Goal: Transaction & Acquisition: Purchase product/service

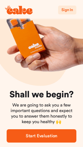
scroll to position [21, 0]
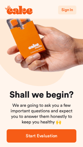
click at [45, 134] on span "Start Evaluation" at bounding box center [42, 136] width 32 height 4
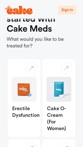
click at [56, 112] on div "Cake O-Cream (for Women)" at bounding box center [59, 119] width 33 height 35
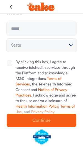
scroll to position [21, 0]
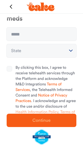
click at [9, 8] on icon "button" at bounding box center [11, 6] width 9 height 9
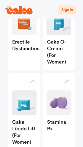
scroll to position [89, 0]
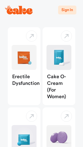
click at [61, 79] on div "Cake O-Cream (for Women)" at bounding box center [59, 87] width 33 height 35
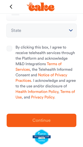
click at [10, 47] on button "By clicking this box, I agree to receive telehealth services through the Platfo…" at bounding box center [10, 49] width 6 height 6
click at [22, 31] on button "State" at bounding box center [42, 30] width 70 height 13
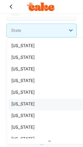
click at [37, 102] on div "California" at bounding box center [50, 105] width 82 height 12
select select "**"
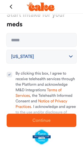
scroll to position [0, 0]
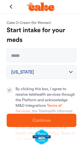
click at [32, 4] on icon at bounding box center [30, 4] width 6 height 4
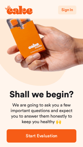
scroll to position [21, 0]
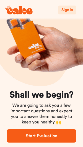
click at [13, 9] on icon at bounding box center [19, 10] width 28 height 9
click at [13, 7] on icon at bounding box center [19, 10] width 28 height 9
click at [68, 10] on span "Sign In" at bounding box center [68, 10] width 12 height 4
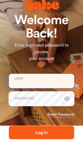
click at [51, 82] on input "email" at bounding box center [42, 81] width 66 height 14
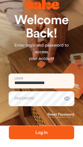
type input "**********"
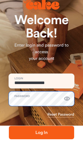
click at [42, 133] on button "Log In" at bounding box center [42, 132] width 66 height 13
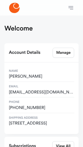
click at [10, 8] on icon at bounding box center [14, 8] width 11 height 10
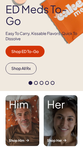
scroll to position [86, 0]
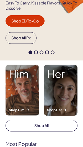
click at [60, 97] on div "Her Shop Her" at bounding box center [61, 90] width 34 height 51
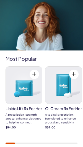
scroll to position [135, 0]
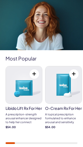
click at [59, 108] on h3 "O-Cream Rx for Her" at bounding box center [63, 108] width 37 height 4
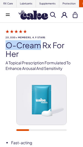
click at [10, 97] on div at bounding box center [42, 106] width 72 height 62
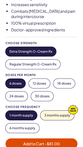
scroll to position [145, 0]
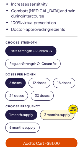
click at [14, 61] on button "Regular Strength O-Cream Rx" at bounding box center [33, 63] width 55 height 9
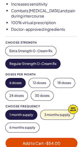
click at [13, 50] on button "Extra Strength O-Cream Rx" at bounding box center [31, 50] width 51 height 9
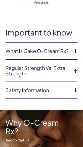
scroll to position [299, 0]
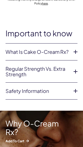
click at [77, 51] on icon at bounding box center [76, 52] width 8 height 8
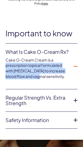
click at [71, 76] on li "What is Cake O-Cream Rx? Cake O-Cream Cream is a prescription topical formulate…" at bounding box center [42, 67] width 72 height 46
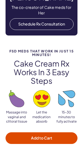
scroll to position [647, 0]
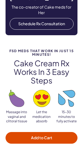
click at [8, 110] on p "Massage into vaginal and clitoral tissue" at bounding box center [17, 117] width 22 height 14
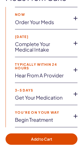
scroll to position [930, 0]
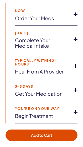
click at [76, 86] on icon at bounding box center [76, 90] width 8 height 8
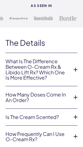
scroll to position [1105, 0]
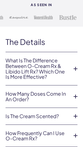
click at [72, 92] on icon at bounding box center [76, 96] width 8 height 8
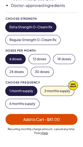
scroll to position [167, 0]
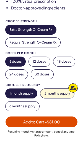
click at [44, 75] on button "30 doses" at bounding box center [42, 74] width 22 height 9
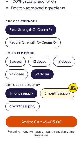
click at [14, 72] on button "24 doses" at bounding box center [17, 74] width 22 height 9
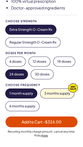
click at [45, 61] on button "12 doses" at bounding box center [39, 61] width 21 height 9
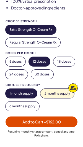
click at [12, 62] on button "6 doses" at bounding box center [16, 61] width 20 height 9
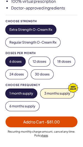
click at [41, 63] on button "12 doses" at bounding box center [39, 61] width 21 height 9
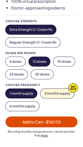
click at [11, 61] on button "6 doses" at bounding box center [16, 61] width 20 height 9
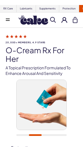
scroll to position [2, 0]
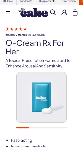
click at [48, 108] on img at bounding box center [42, 97] width 50 height 50
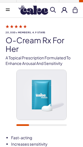
scroll to position [11, 0]
